Goal: Task Accomplishment & Management: Check status

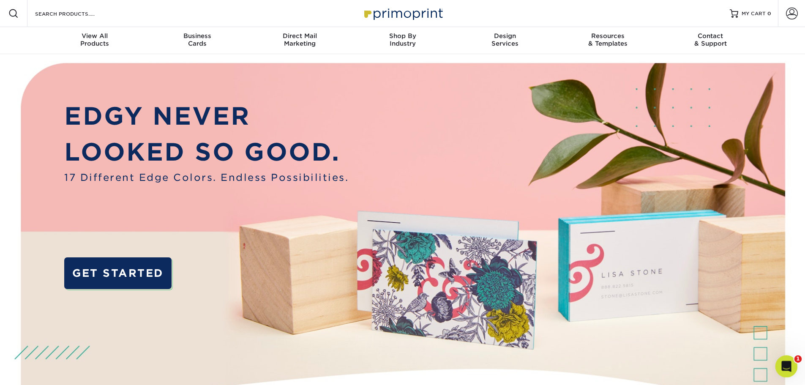
click at [777, 371] on div "Open Intercom Messenger" at bounding box center [785, 365] width 28 height 28
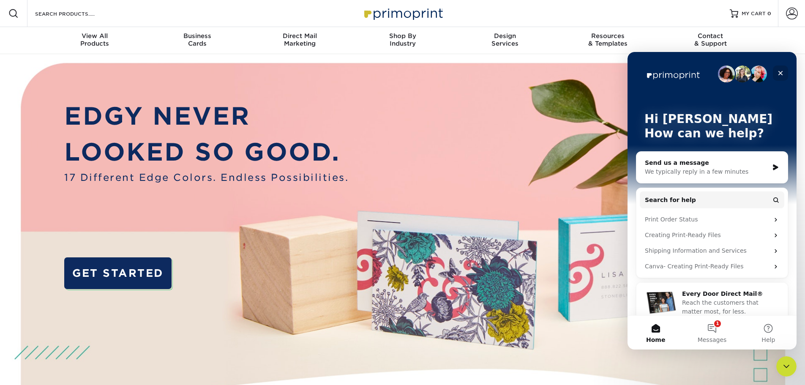
click at [786, 72] on div "Close" at bounding box center [780, 72] width 15 height 15
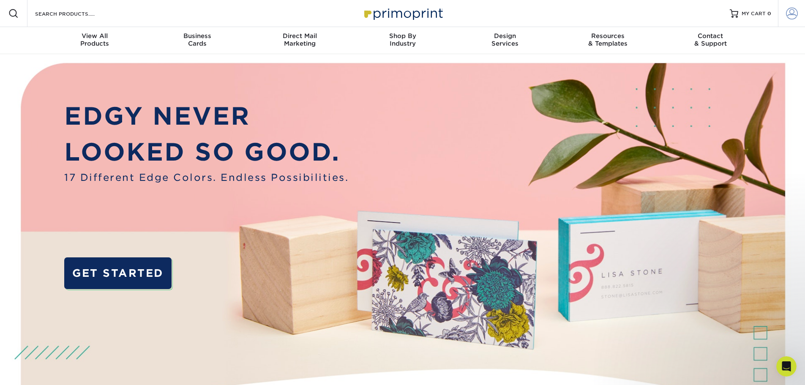
click at [788, 17] on span at bounding box center [792, 14] width 12 height 12
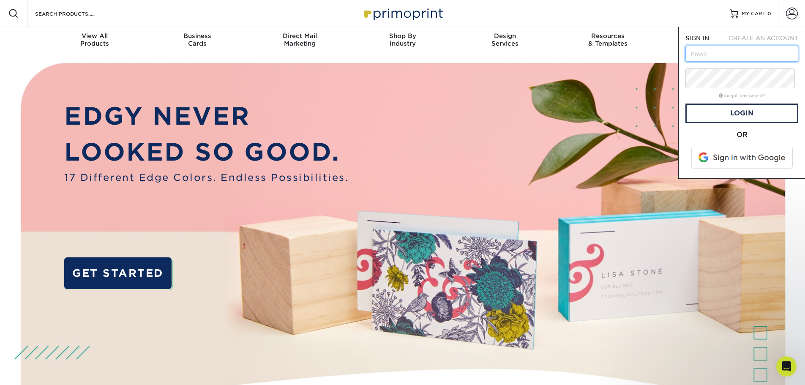
click at [730, 62] on input "text" at bounding box center [741, 54] width 113 height 16
type input "[EMAIL_ADDRESS][DOMAIN_NAME]"
click at [749, 62] on input "[EMAIL_ADDRESS][DOMAIN_NAME]" at bounding box center [741, 54] width 113 height 16
click at [747, 169] on span at bounding box center [743, 158] width 108 height 22
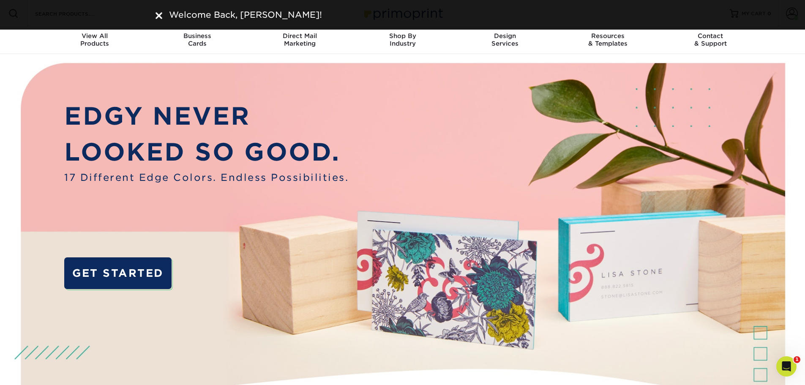
click at [154, 19] on div "Welcome Back, Eduardo!" at bounding box center [402, 14] width 507 height 13
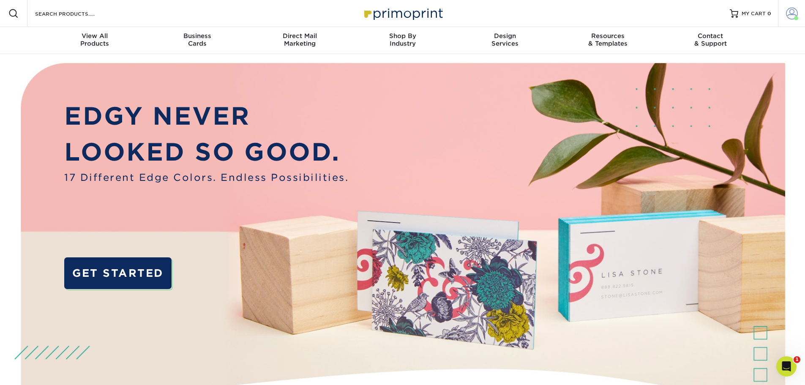
click at [789, 15] on span at bounding box center [792, 14] width 12 height 12
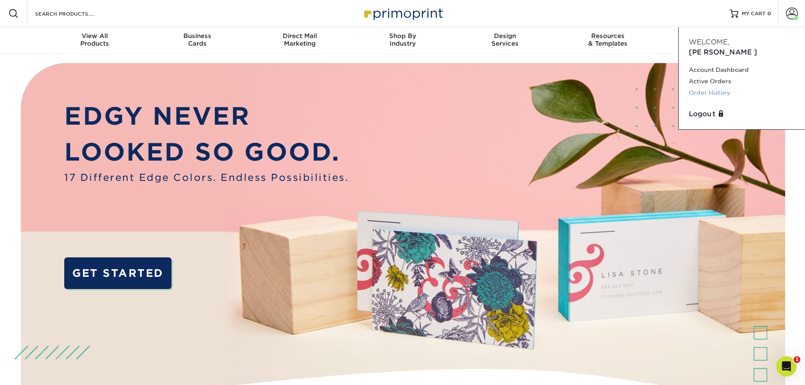
click at [730, 98] on link "Order History" at bounding box center [742, 92] width 106 height 11
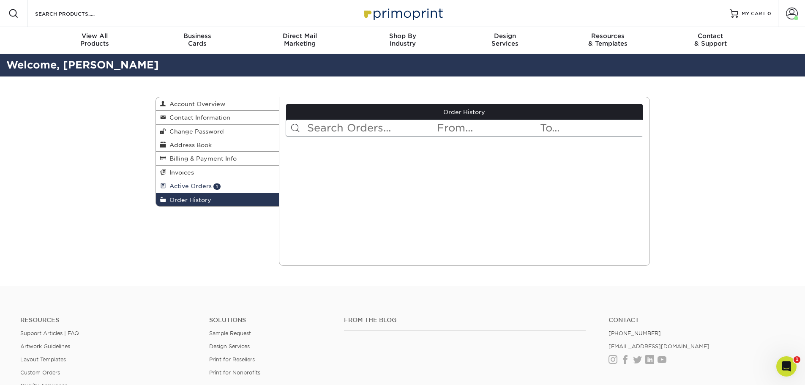
click at [176, 189] on span "Active Orders" at bounding box center [189, 186] width 46 height 7
